Goal: Information Seeking & Learning: Learn about a topic

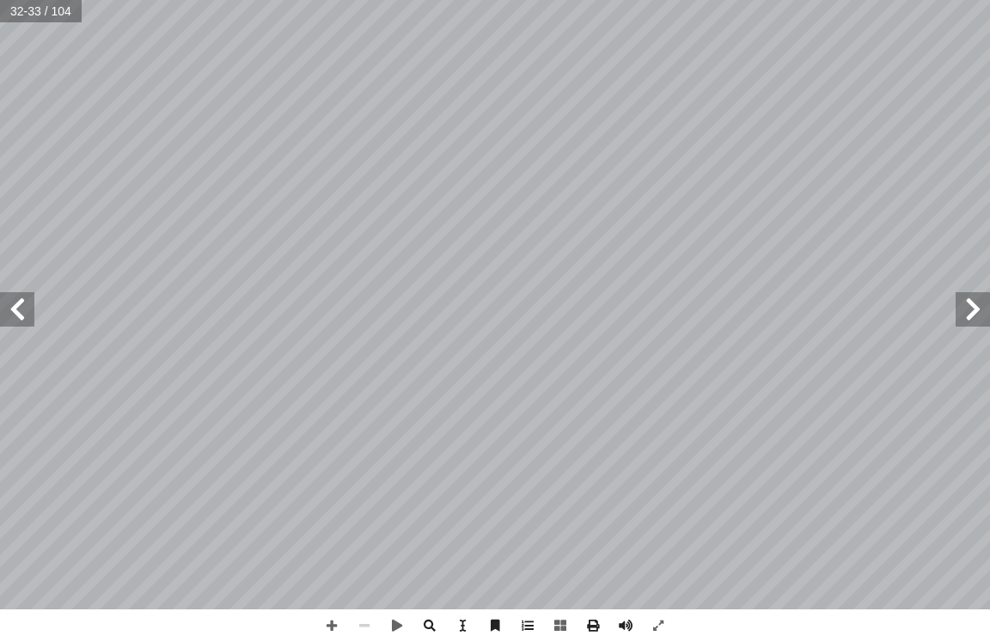
click at [966, 316] on span at bounding box center [972, 309] width 34 height 34
click at [967, 315] on span at bounding box center [972, 309] width 34 height 34
click at [970, 303] on span at bounding box center [972, 309] width 34 height 34
click at [27, 311] on span at bounding box center [17, 309] width 34 height 34
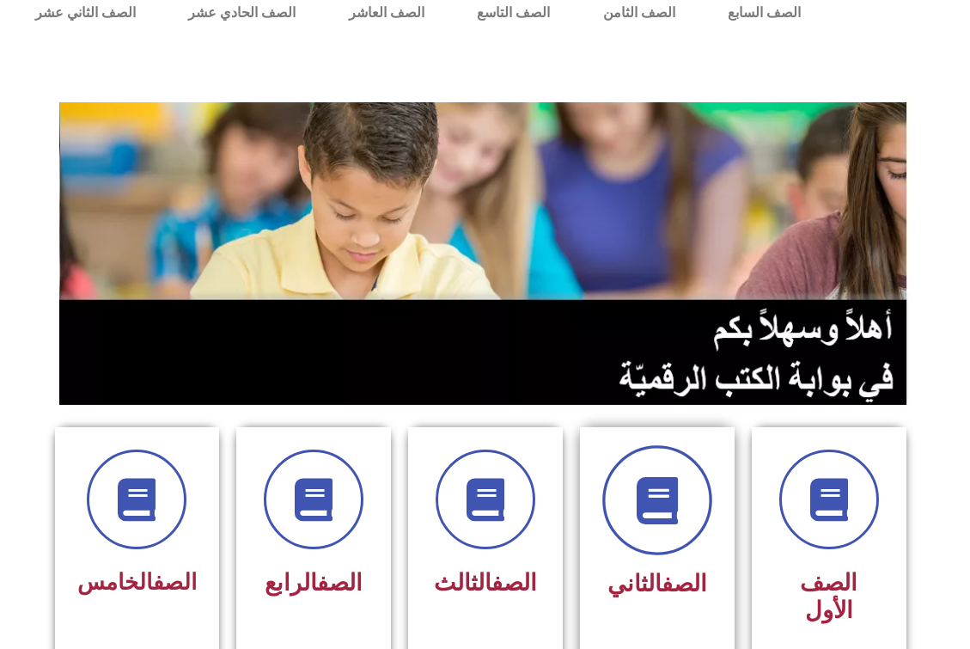
scroll to position [172, 0]
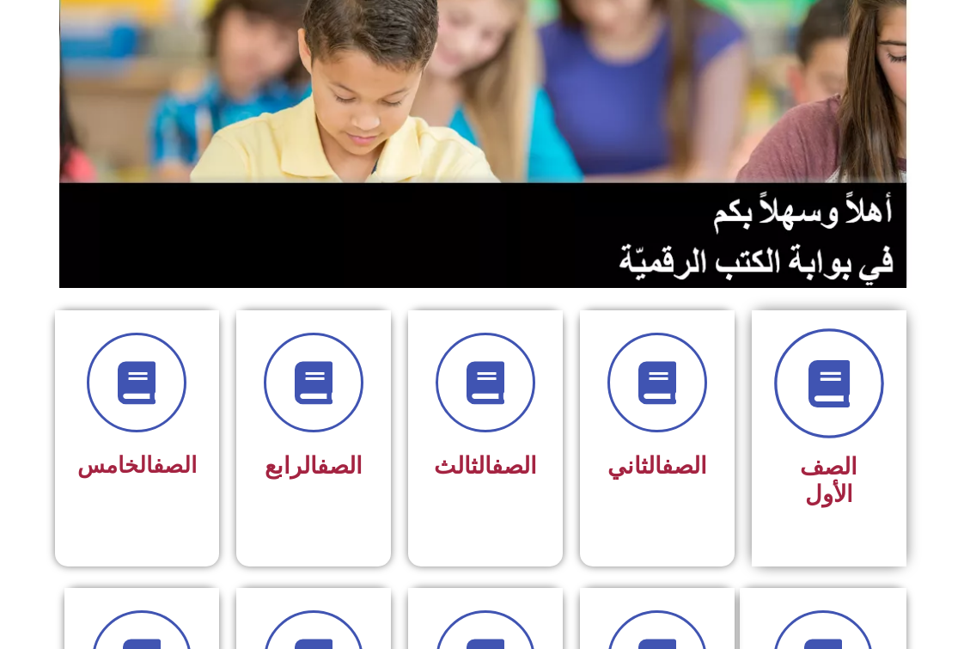
click at [795, 389] on span at bounding box center [829, 383] width 110 height 110
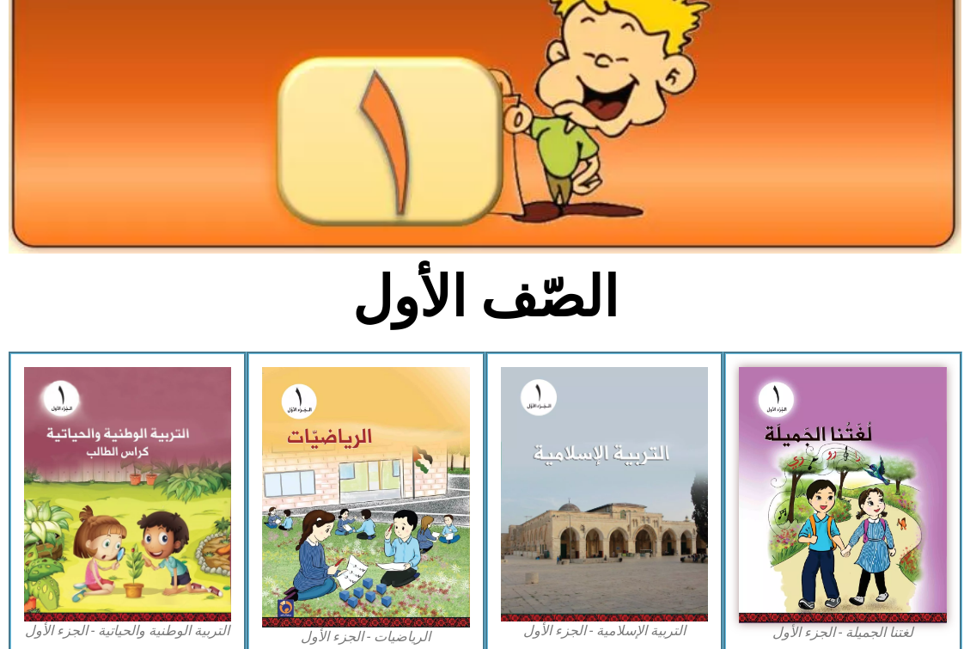
scroll to position [344, 0]
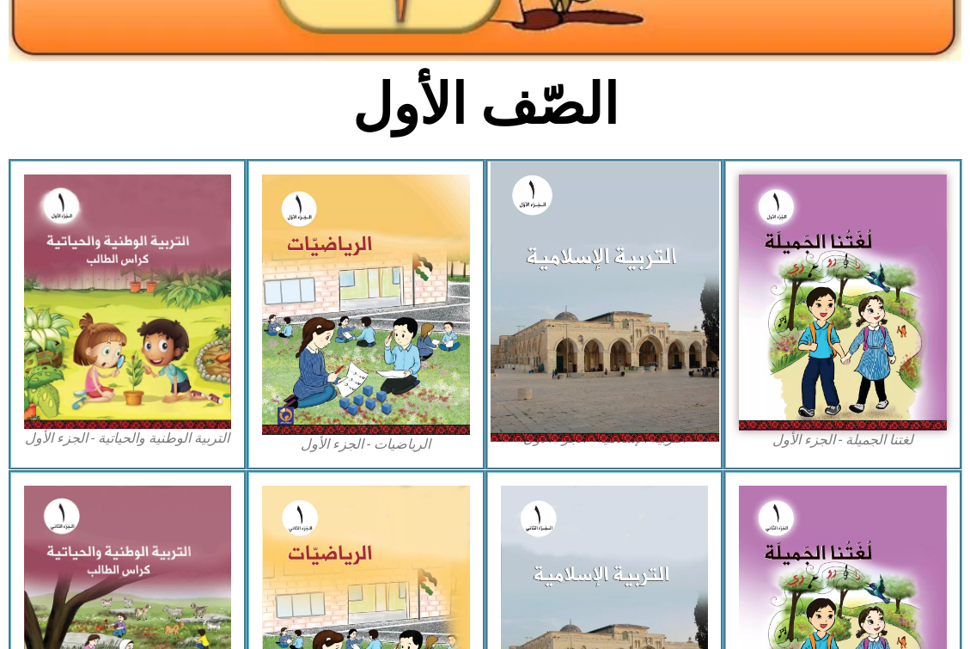
click at [543, 341] on img at bounding box center [604, 300] width 228 height 279
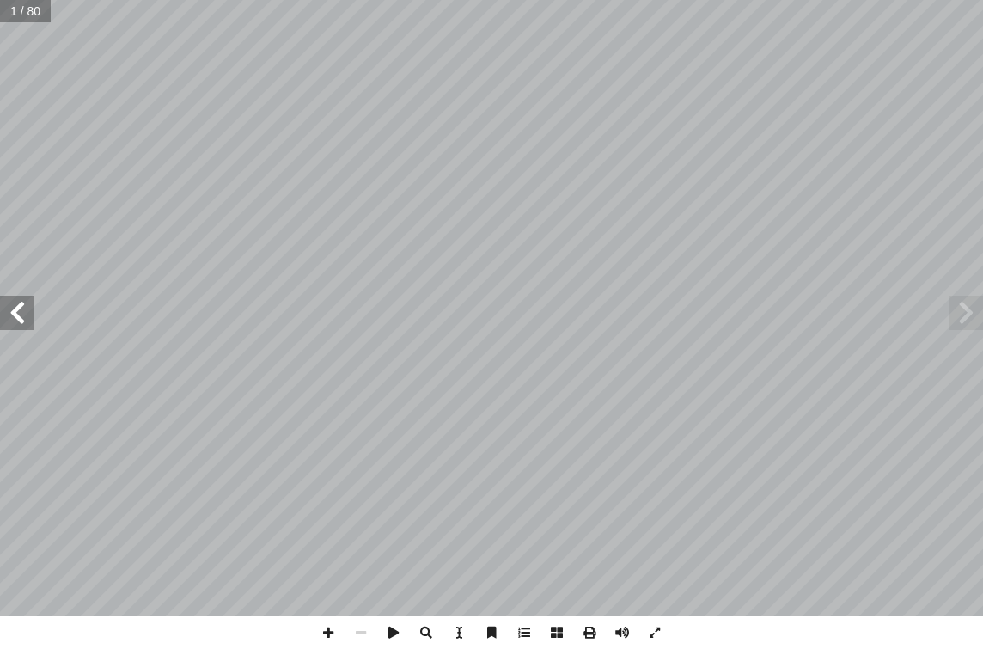
click at [21, 314] on span at bounding box center [17, 312] width 34 height 34
click at [21, 315] on span at bounding box center [17, 312] width 34 height 34
click at [20, 315] on span at bounding box center [17, 312] width 34 height 34
click at [9, 306] on span at bounding box center [17, 312] width 34 height 34
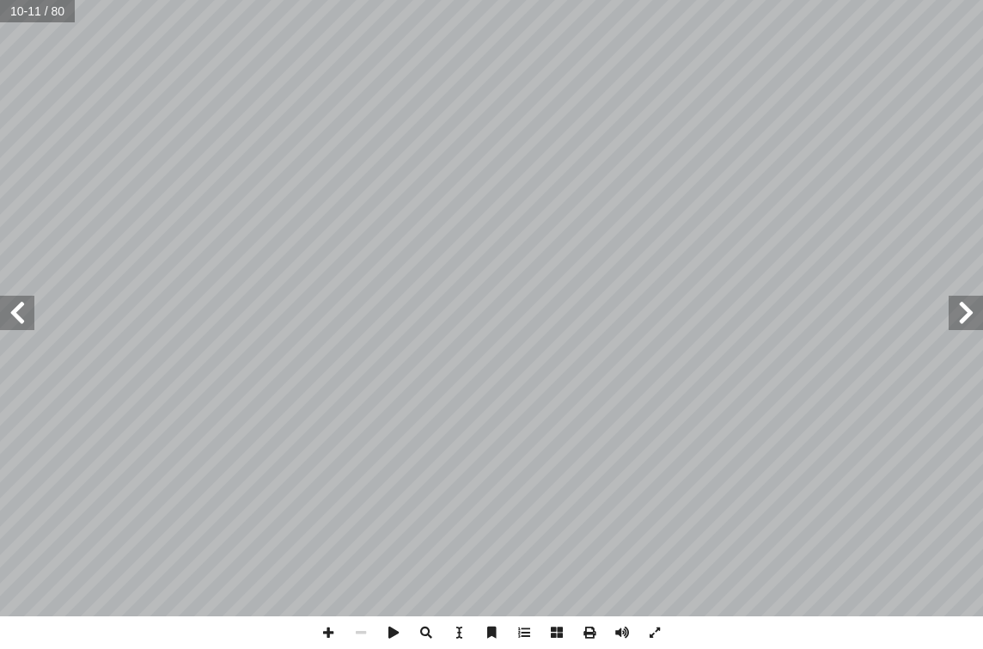
click at [15, 311] on span at bounding box center [17, 312] width 34 height 34
click at [18, 304] on span at bounding box center [17, 312] width 34 height 34
click at [26, 306] on span at bounding box center [17, 312] width 34 height 34
click at [17, 305] on span at bounding box center [17, 312] width 34 height 34
click at [17, 303] on span at bounding box center [17, 312] width 34 height 34
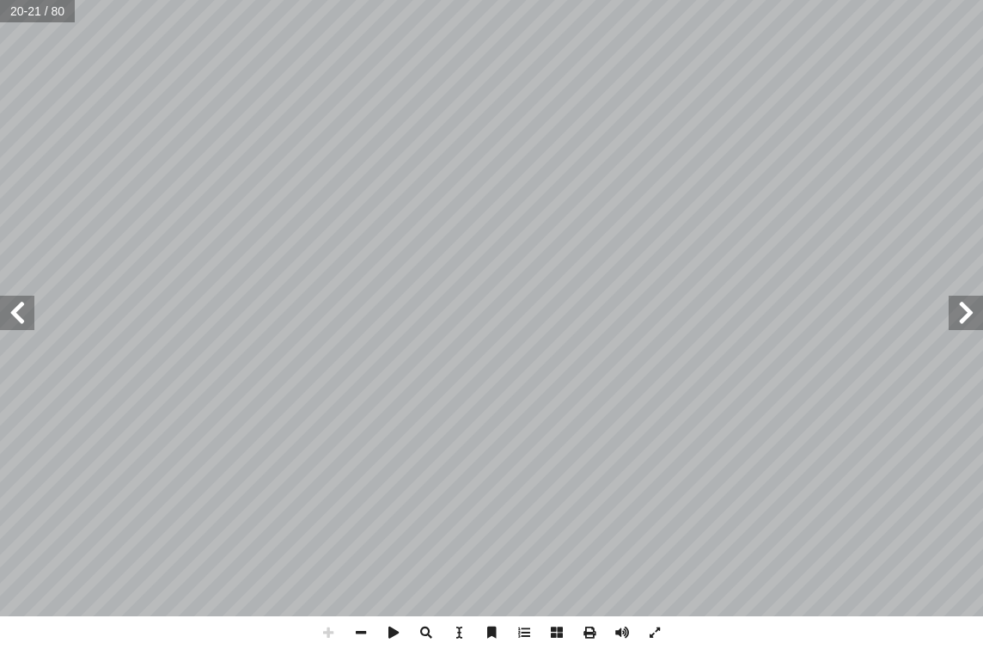
click at [10, 327] on span at bounding box center [17, 312] width 34 height 34
click at [17, 318] on span at bounding box center [17, 312] width 34 height 34
